Goal: Task Accomplishment & Management: Manage account settings

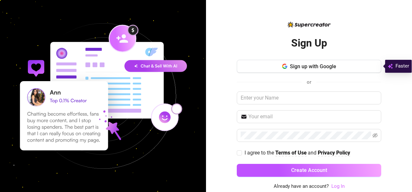
click at [337, 187] on link "Log In" at bounding box center [337, 187] width 13 height 6
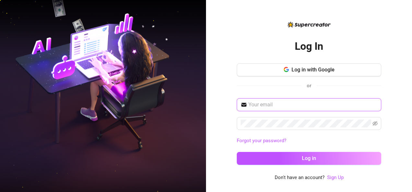
click at [292, 105] on input "text" at bounding box center [312, 105] width 129 height 8
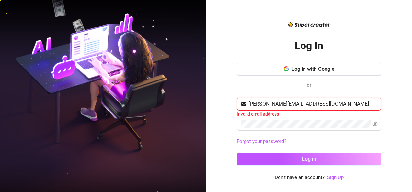
type input "[PERSON_NAME][EMAIL_ADDRESS][DOMAIN_NAME]"
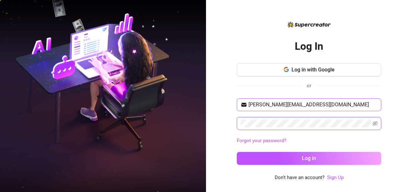
click at [237, 152] on button "Log in" at bounding box center [309, 158] width 144 height 13
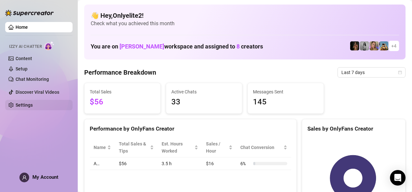
click at [20, 105] on link "Settings" at bounding box center [24, 105] width 17 height 5
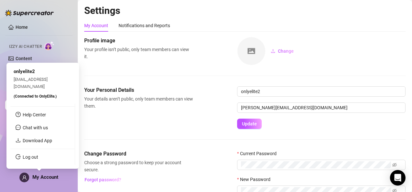
click at [26, 178] on icon "user" at bounding box center [24, 178] width 5 height 5
click at [38, 155] on link "Log out" at bounding box center [31, 157] width 16 height 5
